Goal: Information Seeking & Learning: Compare options

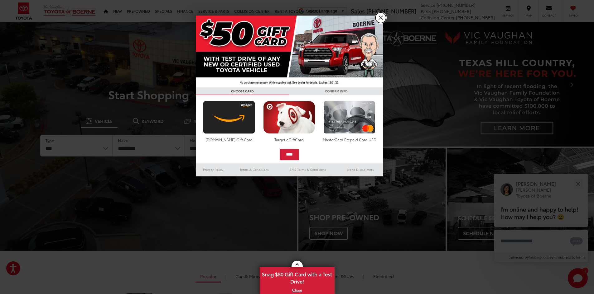
click at [376, 17] on link "X" at bounding box center [380, 17] width 11 height 11
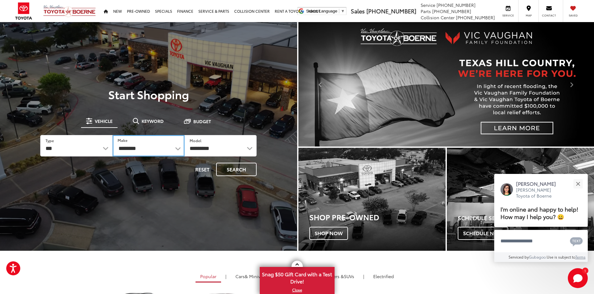
click at [143, 147] on select "**********" at bounding box center [148, 146] width 72 height 22
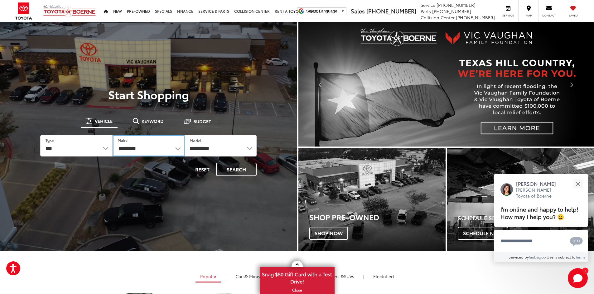
drag, startPoint x: 143, startPoint y: 147, endPoint x: 144, endPoint y: 137, distance: 10.0
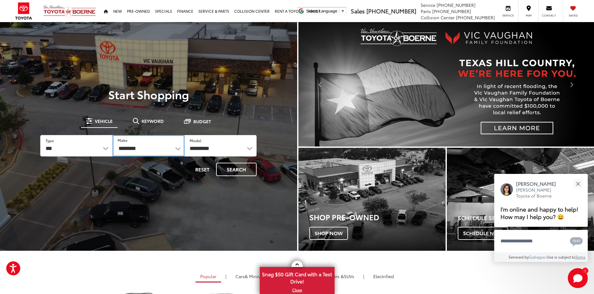
click at [143, 147] on select "**********" at bounding box center [148, 146] width 72 height 22
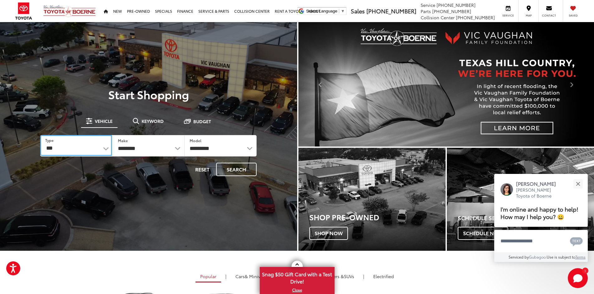
click at [66, 144] on select "*** *** **** *********" at bounding box center [75, 145] width 71 height 21
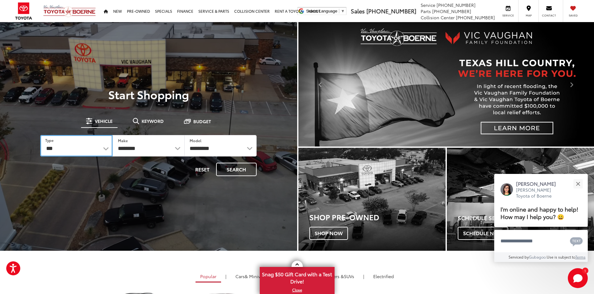
click at [66, 145] on select "*** *** **** *********" at bounding box center [76, 146] width 72 height 22
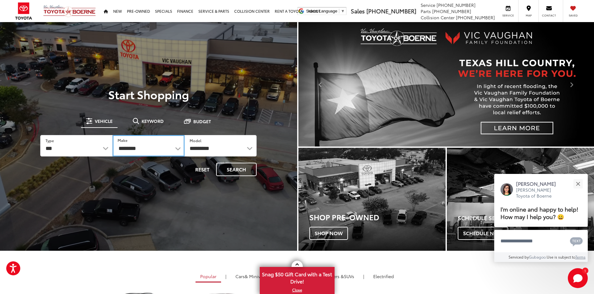
click at [131, 146] on select "**********" at bounding box center [148, 146] width 72 height 22
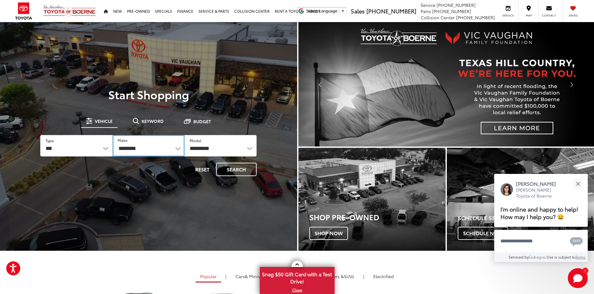
select select "****"
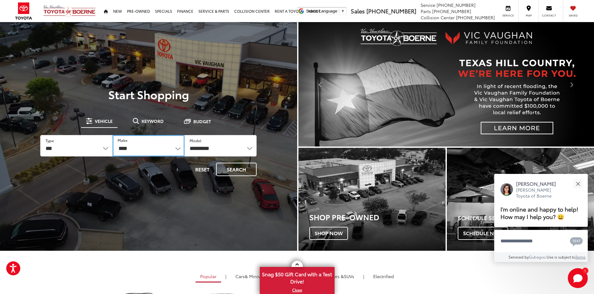
click at [112, 135] on select "**********" at bounding box center [148, 146] width 72 height 22
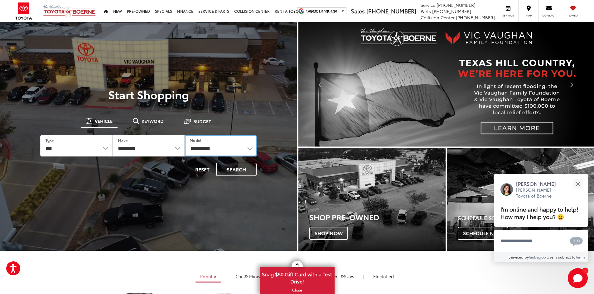
click at [236, 147] on select "**********" at bounding box center [220, 146] width 72 height 22
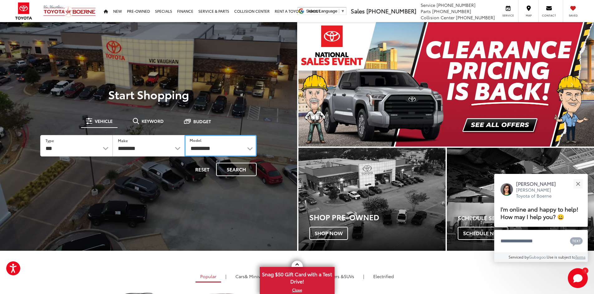
select select "******"
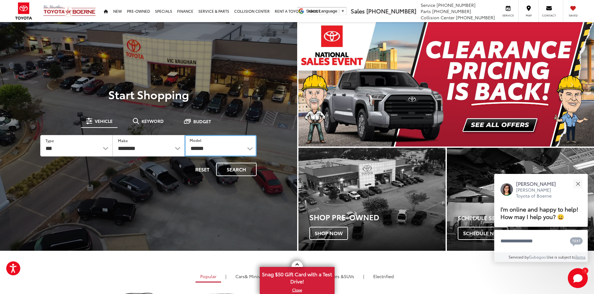
click at [184, 135] on select "**********" at bounding box center [220, 146] width 72 height 22
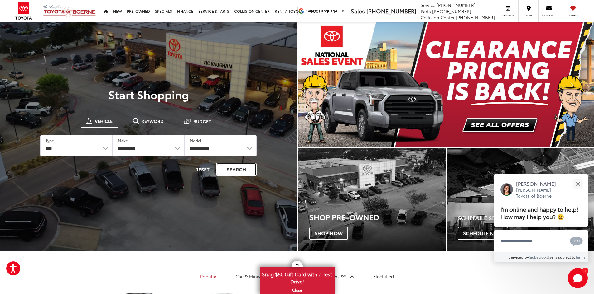
click at [239, 170] on button "Search" at bounding box center [236, 169] width 41 height 13
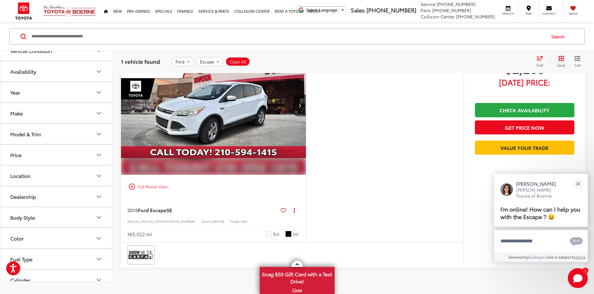
scroll to position [62, 0]
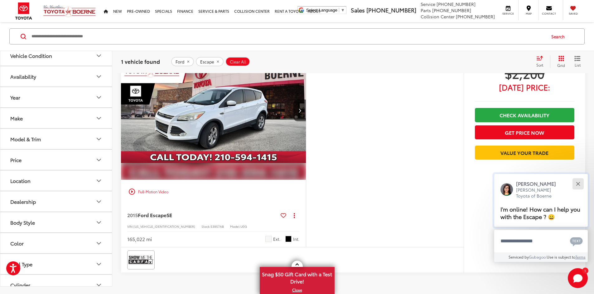
click at [583, 182] on button "Close" at bounding box center [577, 183] width 13 height 13
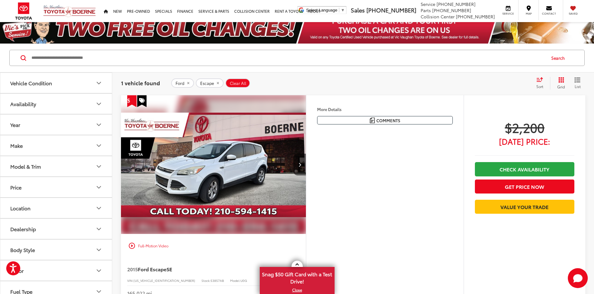
scroll to position [0, 0]
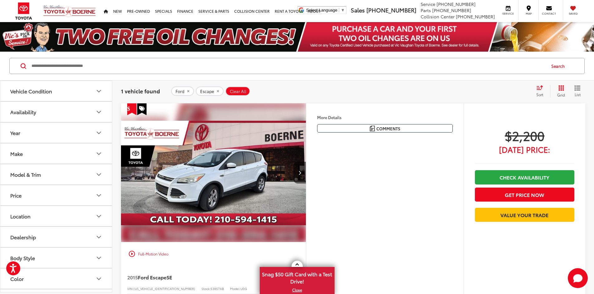
click at [0, 0] on button "More..." at bounding box center [0, 0] width 0 height 0
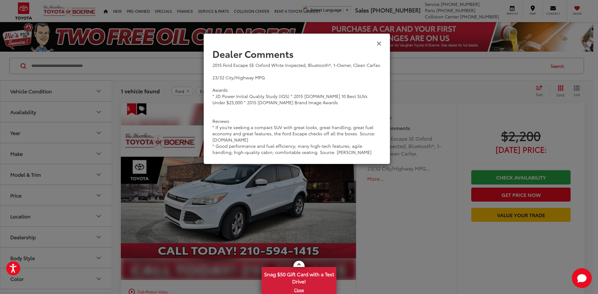
click at [380, 43] on icon "Close" at bounding box center [379, 43] width 5 height 7
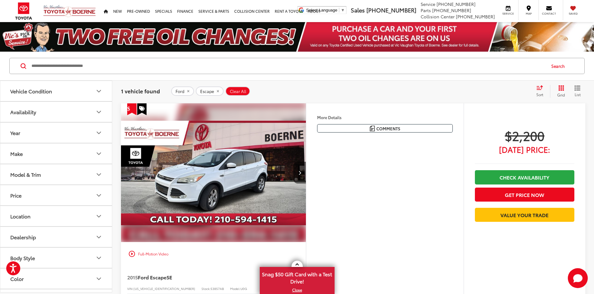
click at [0, 0] on button "More..." at bounding box center [0, 0] width 0 height 0
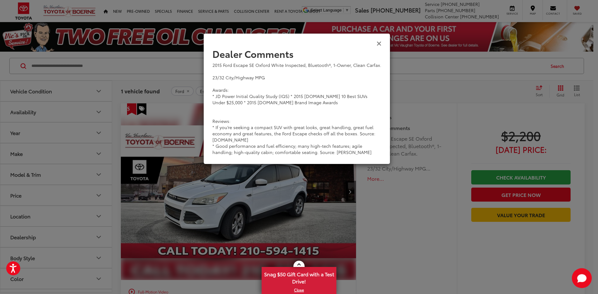
click at [377, 42] on icon "Close" at bounding box center [379, 43] width 5 height 7
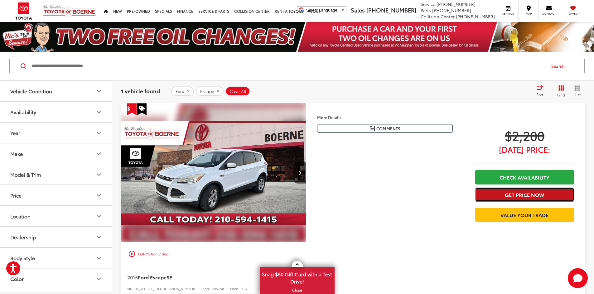
click at [537, 194] on button "Get Price Now" at bounding box center [524, 195] width 99 height 14
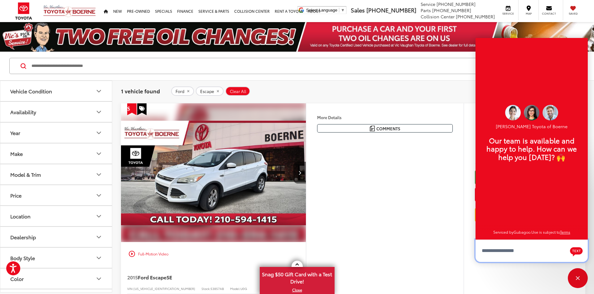
scroll to position [7, 0]
click at [576, 274] on div "Close" at bounding box center [577, 279] width 20 height 20
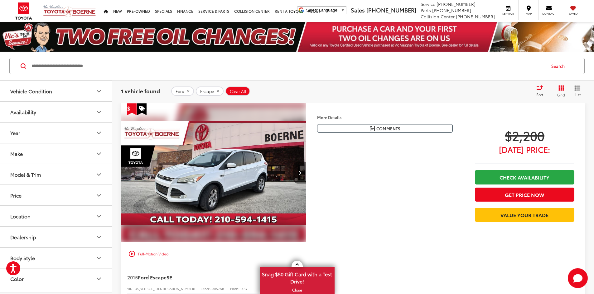
click at [306, 184] on button "Next image" at bounding box center [299, 173] width 12 height 22
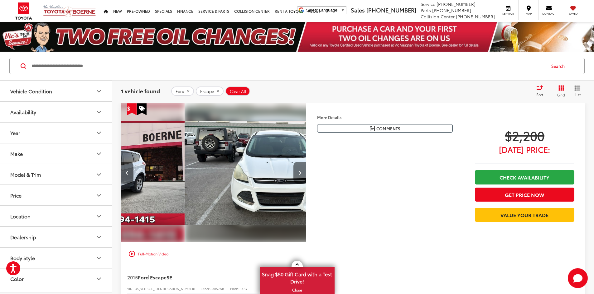
scroll to position [0, 236]
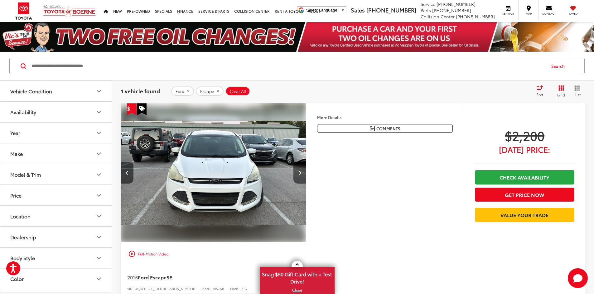
click at [306, 184] on button "Next image" at bounding box center [299, 173] width 12 height 22
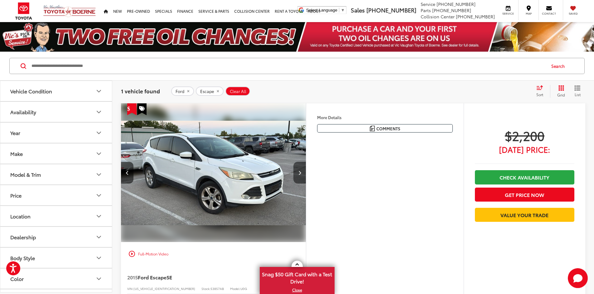
scroll to position [0, 473]
click at [306, 184] on button "Next image" at bounding box center [299, 173] width 12 height 22
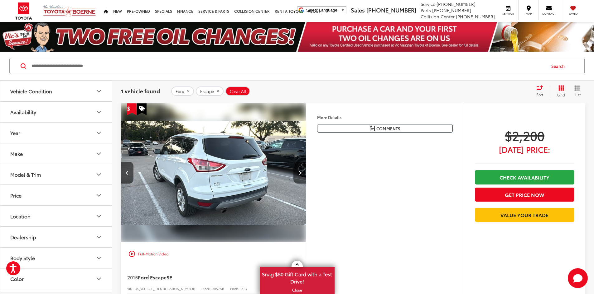
scroll to position [0, 709]
click at [414, 213] on div "More Details Comments Dealer Comments 2015 Ford Escape SE Oxford White Inspecte…" at bounding box center [385, 206] width 158 height 206
click at [300, 289] on link "X" at bounding box center [297, 290] width 74 height 7
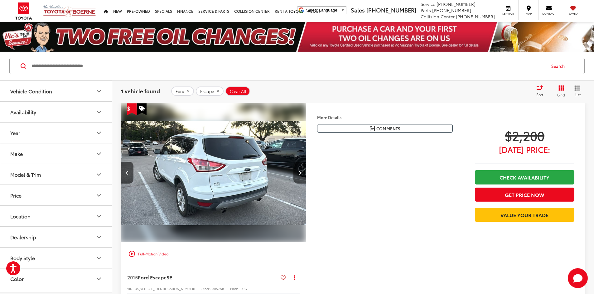
click at [306, 184] on button "Next image" at bounding box center [299, 173] width 12 height 22
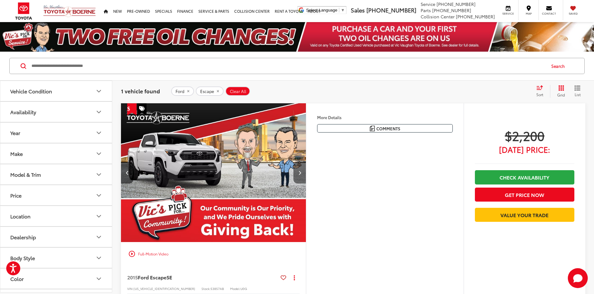
click at [306, 184] on button "Next image" at bounding box center [299, 173] width 12 height 22
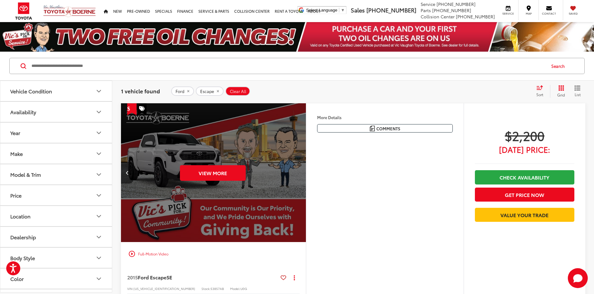
scroll to position [0, 1182]
click at [124, 184] on button "Previous image" at bounding box center [127, 173] width 12 height 22
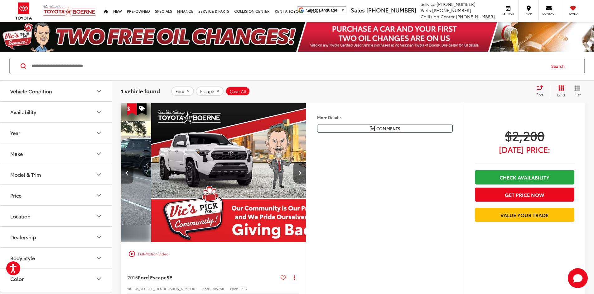
scroll to position [0, 709]
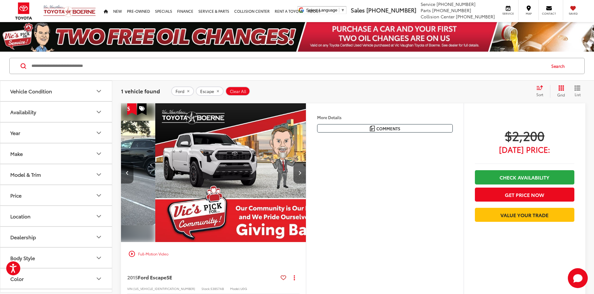
click at [125, 184] on button "Previous image" at bounding box center [127, 173] width 12 height 22
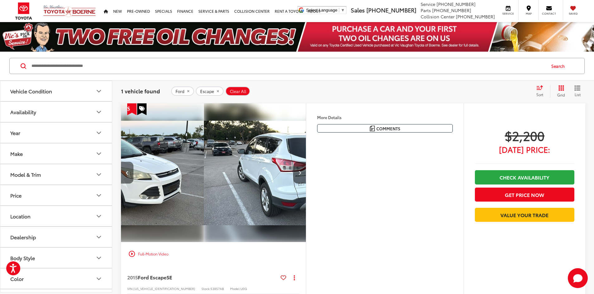
scroll to position [0, 473]
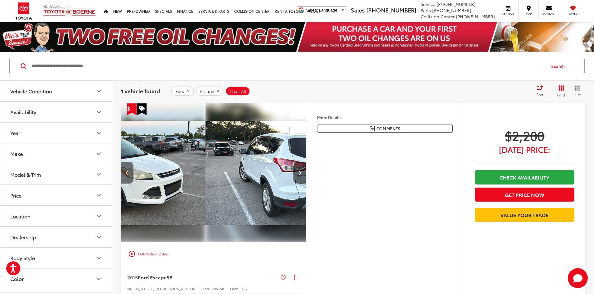
click at [125, 184] on button "Previous image" at bounding box center [127, 173] width 12 height 22
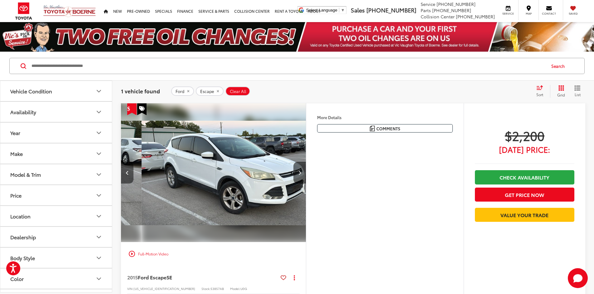
scroll to position [0, 236]
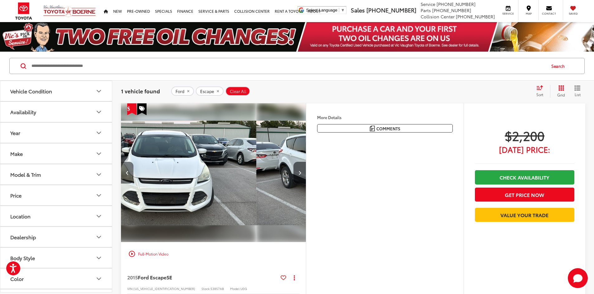
click at [131, 184] on button "Previous image" at bounding box center [127, 173] width 12 height 22
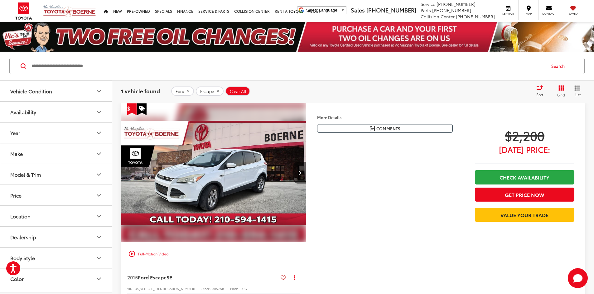
scroll to position [0, 0]
click at [0, 0] on button "More..." at bounding box center [0, 0] width 0 height 0
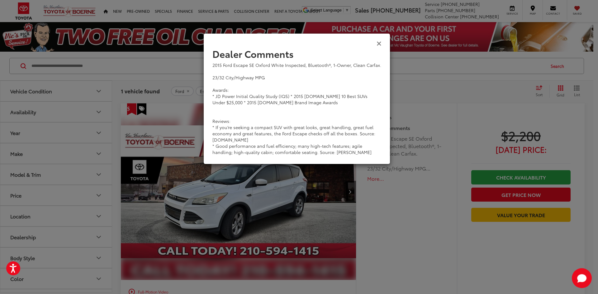
click at [378, 44] on icon "Close" at bounding box center [379, 43] width 5 height 7
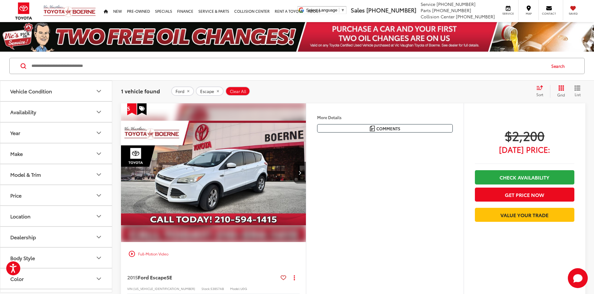
click at [132, 109] on icon "Get Price Drop Alert" at bounding box center [134, 109] width 6 height 6
drag, startPoint x: 267, startPoint y: 95, endPoint x: 259, endPoint y: 95, distance: 7.8
click at [267, 94] on div "Ford Escape Clear All + 0" at bounding box center [350, 91] width 359 height 9
drag, startPoint x: 301, startPoint y: 86, endPoint x: 260, endPoint y: 99, distance: 43.2
click at [301, 86] on div "1 vehicle found Ford Escape Clear All + 0 test Sort Price: High to Low Price: L…" at bounding box center [353, 91] width 464 height 12
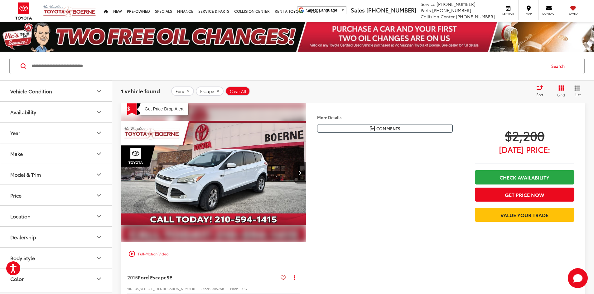
click at [133, 111] on icon "Get Price Drop Alert" at bounding box center [134, 109] width 6 height 6
click at [140, 107] on icon "Special" at bounding box center [142, 109] width 6 height 6
click at [297, 83] on div "1 vehicle found Ford Escape Clear All + 0 test Sort Price: High to Low Price: L…" at bounding box center [352, 91] width 481 height 22
click at [0, 0] on button "More..." at bounding box center [0, 0] width 0 height 0
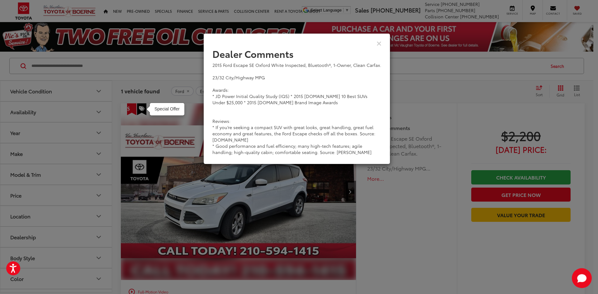
click at [415, 107] on div "Dealer Comments 2015 Ford Escape SE Oxford White Inspected, Bluetooth®, 1-Owner…" at bounding box center [299, 147] width 598 height 294
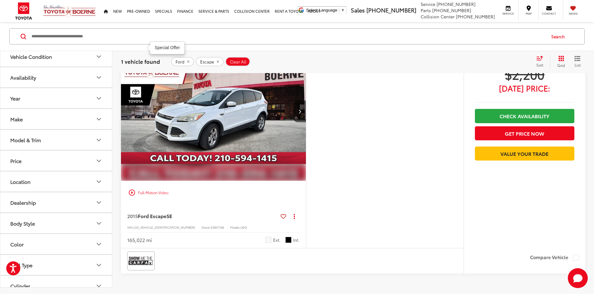
scroll to position [3, 0]
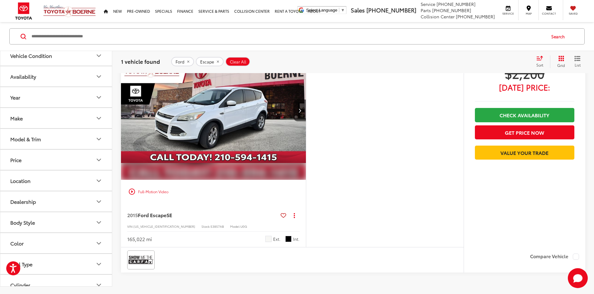
scroll to position [31, 0]
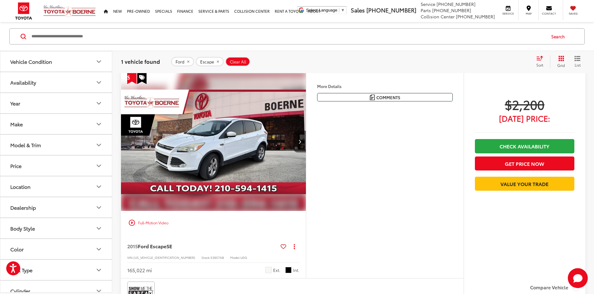
click at [0, 0] on button "More..." at bounding box center [0, 0] width 0 height 0
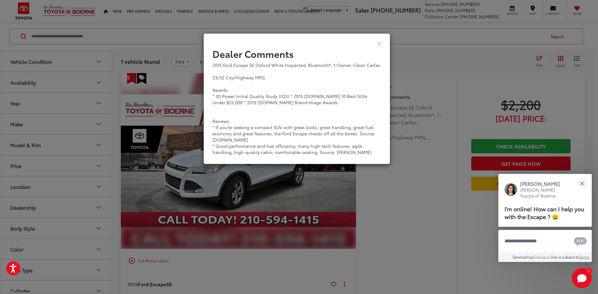
click at [325, 40] on div "View Comments" at bounding box center [296, 43] width 187 height 24
click at [377, 46] on icon "Close" at bounding box center [379, 43] width 5 height 7
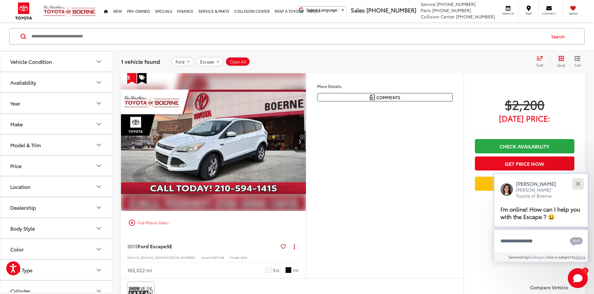
click at [579, 185] on div "Close" at bounding box center [578, 184] width 4 height 4
